Goal: Task Accomplishment & Management: Complete application form

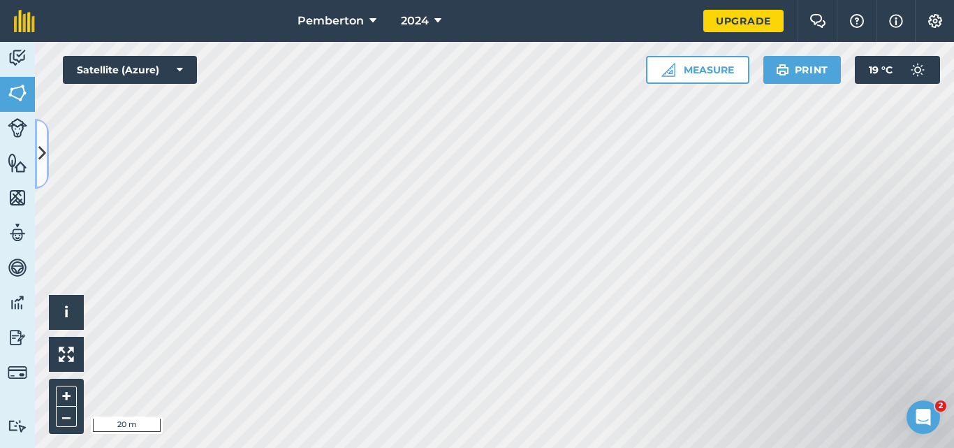
click at [44, 152] on icon at bounding box center [42, 153] width 8 height 24
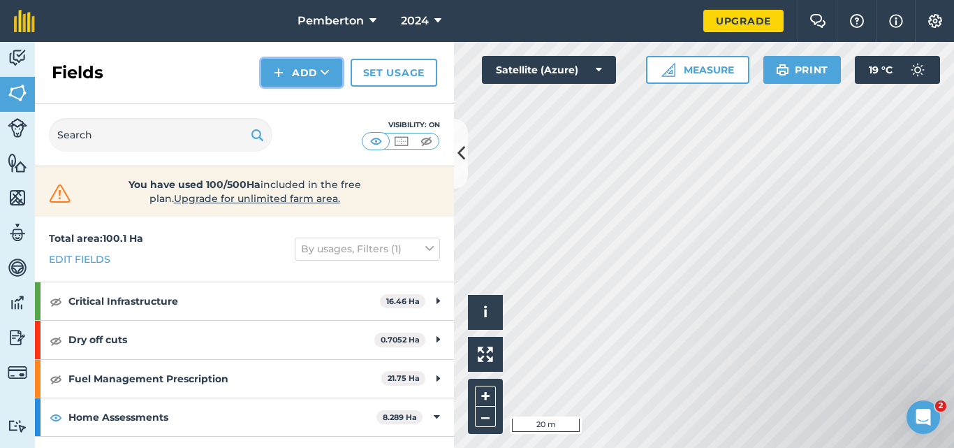
click at [300, 72] on button "Add" at bounding box center [301, 73] width 81 height 28
click at [295, 111] on link "Draw" at bounding box center [301, 104] width 77 height 31
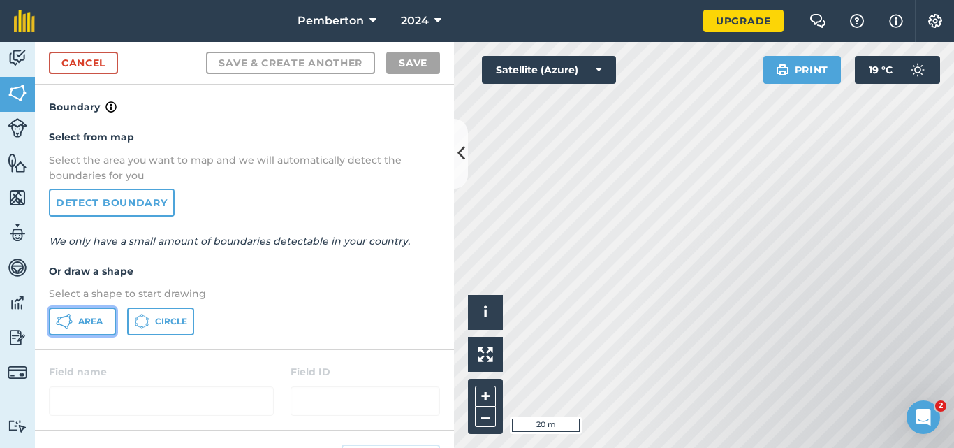
drag, startPoint x: 92, startPoint y: 320, endPoint x: 248, endPoint y: 312, distance: 155.9
click at [93, 320] on span "Area" at bounding box center [90, 321] width 24 height 11
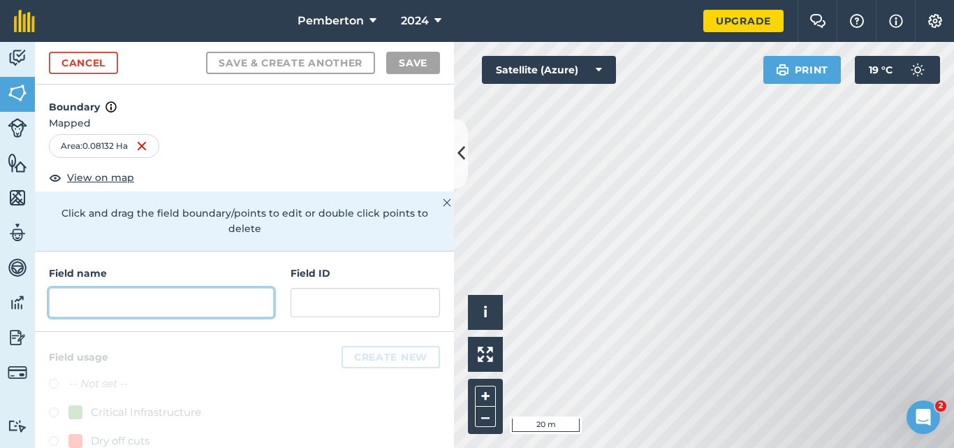
click at [75, 314] on input "text" at bounding box center [161, 302] width 225 height 29
paste input "[PERSON_NAME] [STREET_ADDRESS]"
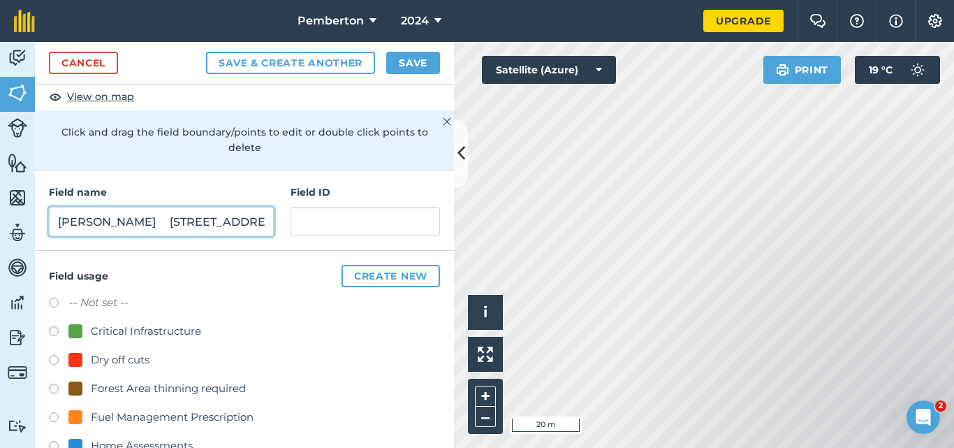
scroll to position [209, 0]
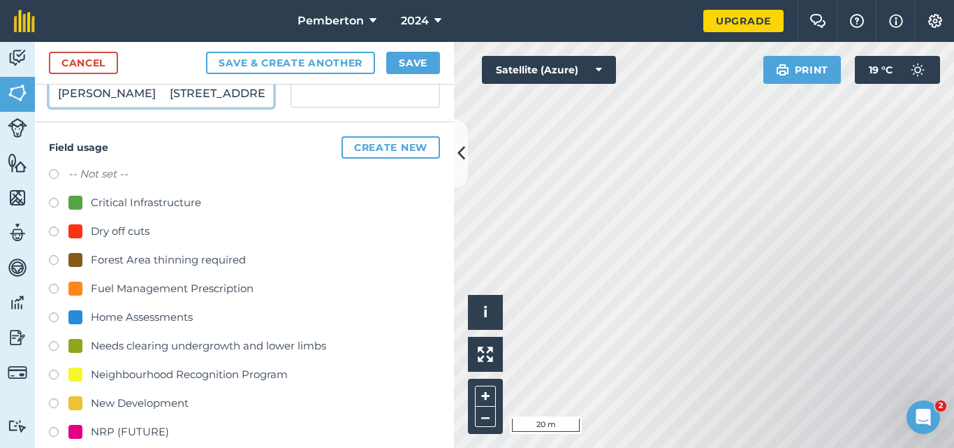
type input "[PERSON_NAME] [STREET_ADDRESS]"
click at [51, 316] on label at bounding box center [59, 319] width 20 height 14
radio input "true"
click at [421, 66] on button "Save" at bounding box center [413, 63] width 54 height 22
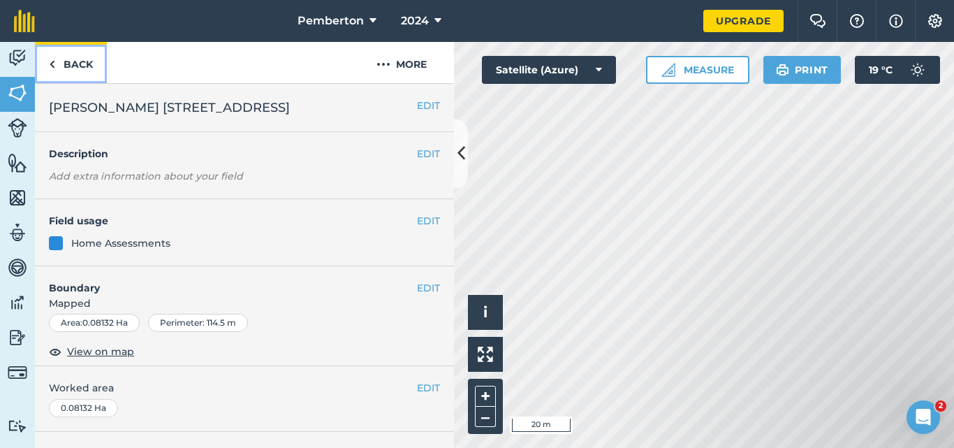
click at [85, 64] on link "Back" at bounding box center [71, 62] width 72 height 41
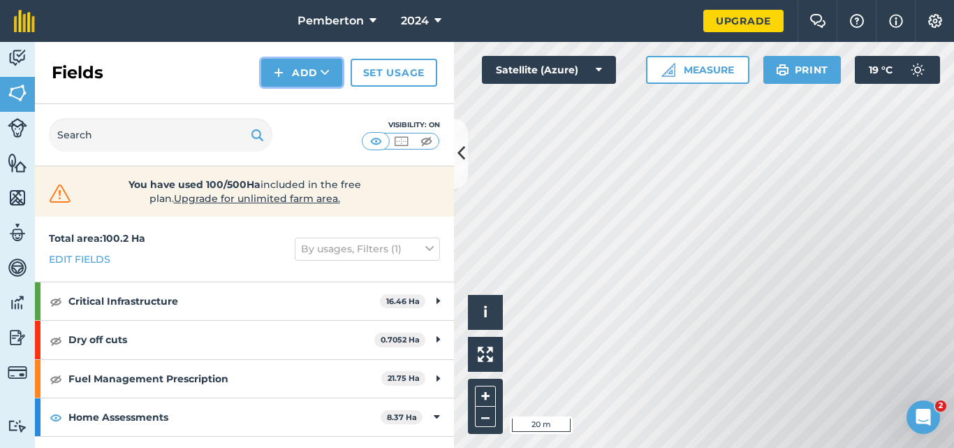
click at [296, 69] on button "Add" at bounding box center [301, 73] width 81 height 28
click at [291, 96] on link "Draw" at bounding box center [301, 104] width 77 height 31
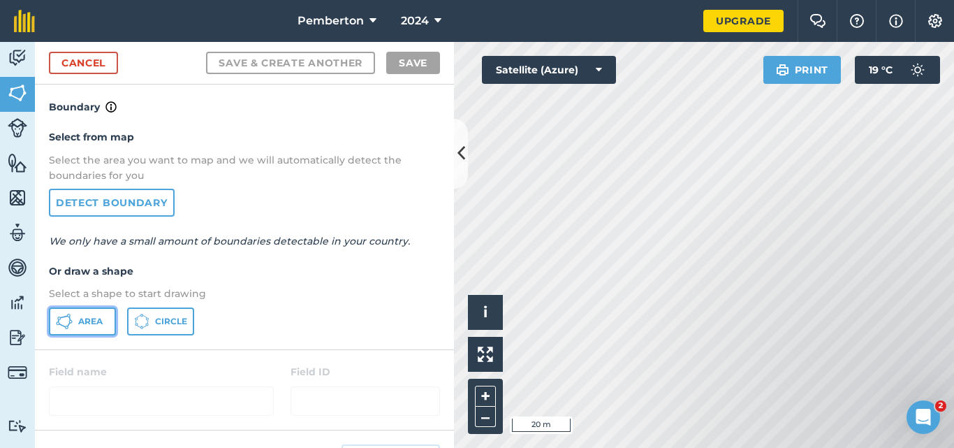
click at [90, 326] on span "Area" at bounding box center [90, 321] width 24 height 11
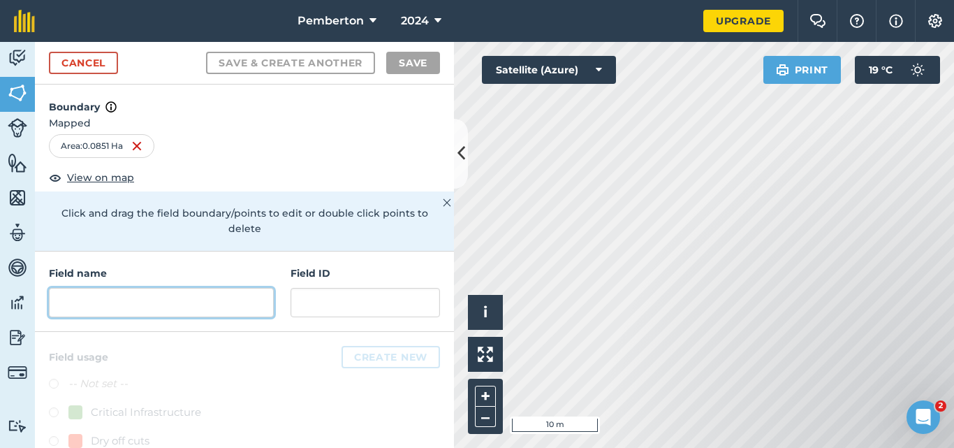
click at [82, 303] on input "text" at bounding box center [161, 302] width 225 height 29
paste input "[DEMOGRAPHIC_DATA][PERSON_NAME] [STREET_ADDRESS][PERSON_NAME]"
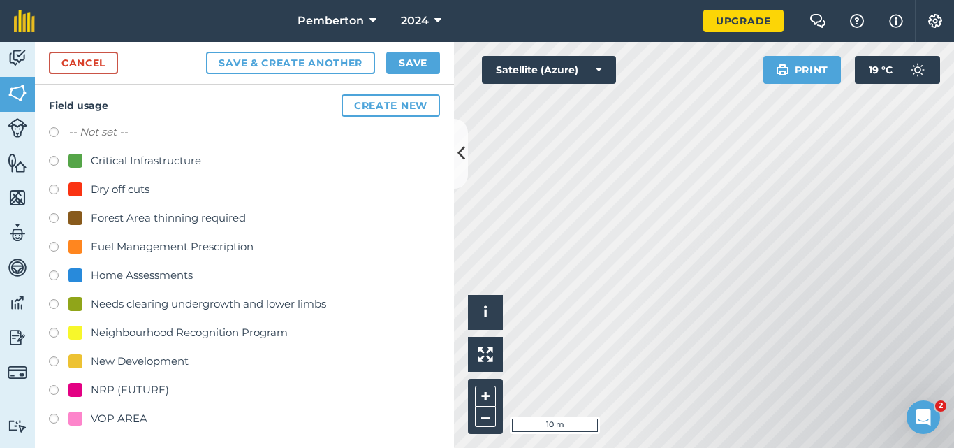
scroll to position [257, 0]
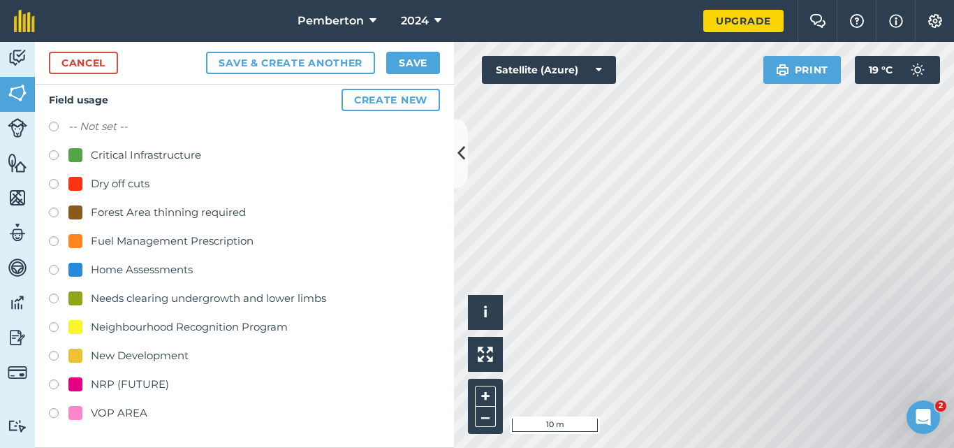
type input "[DEMOGRAPHIC_DATA][PERSON_NAME] [STREET_ADDRESS][PERSON_NAME]"
click at [53, 267] on label at bounding box center [59, 272] width 20 height 14
radio input "true"
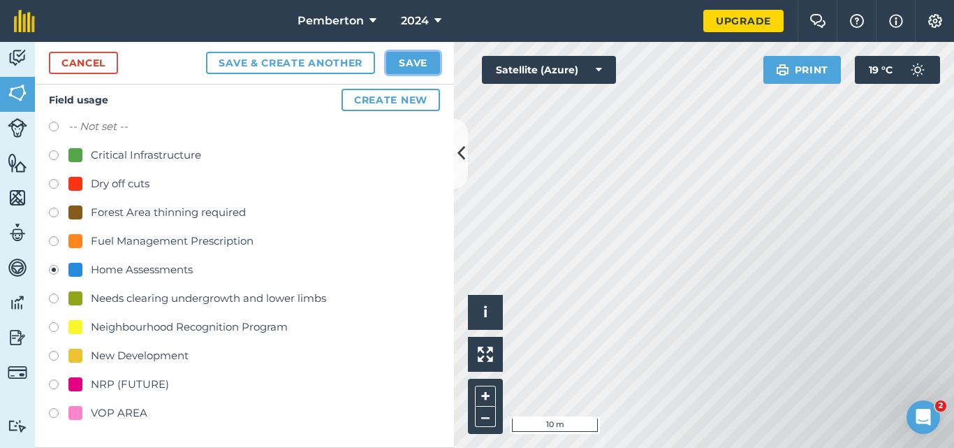
click at [409, 59] on button "Save" at bounding box center [413, 63] width 54 height 22
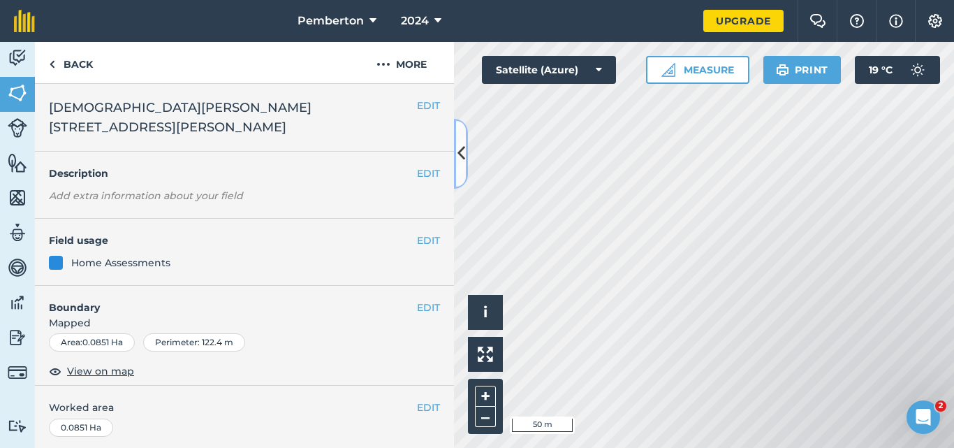
click at [458, 137] on button at bounding box center [461, 154] width 14 height 70
